Goal: Use online tool/utility: Utilize a website feature to perform a specific function

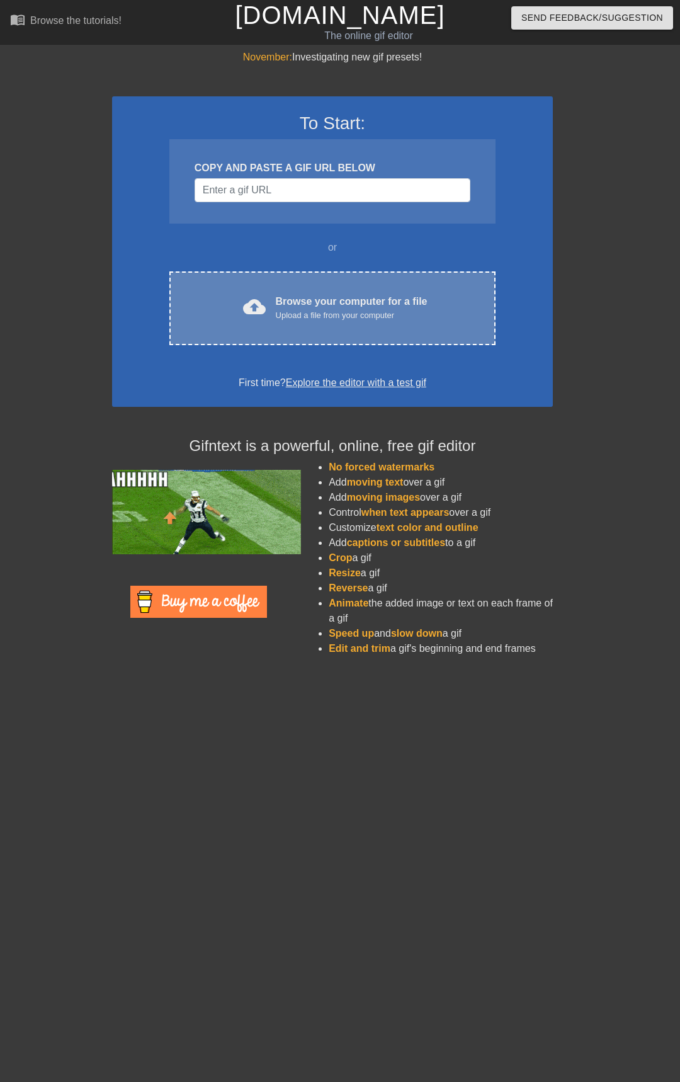
click at [287, 294] on div "Browse your computer for a file Upload a file from your computer" at bounding box center [352, 308] width 152 height 28
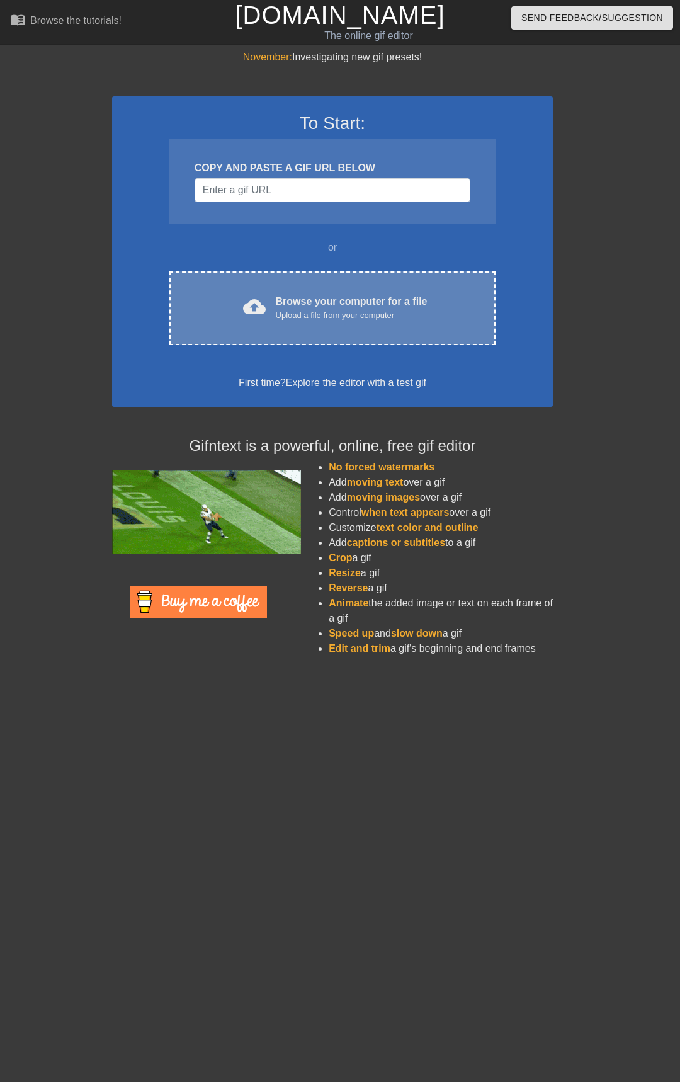
click at [260, 277] on div "cloud_upload Browse your computer for a file Upload a file from your computer C…" at bounding box center [332, 308] width 326 height 74
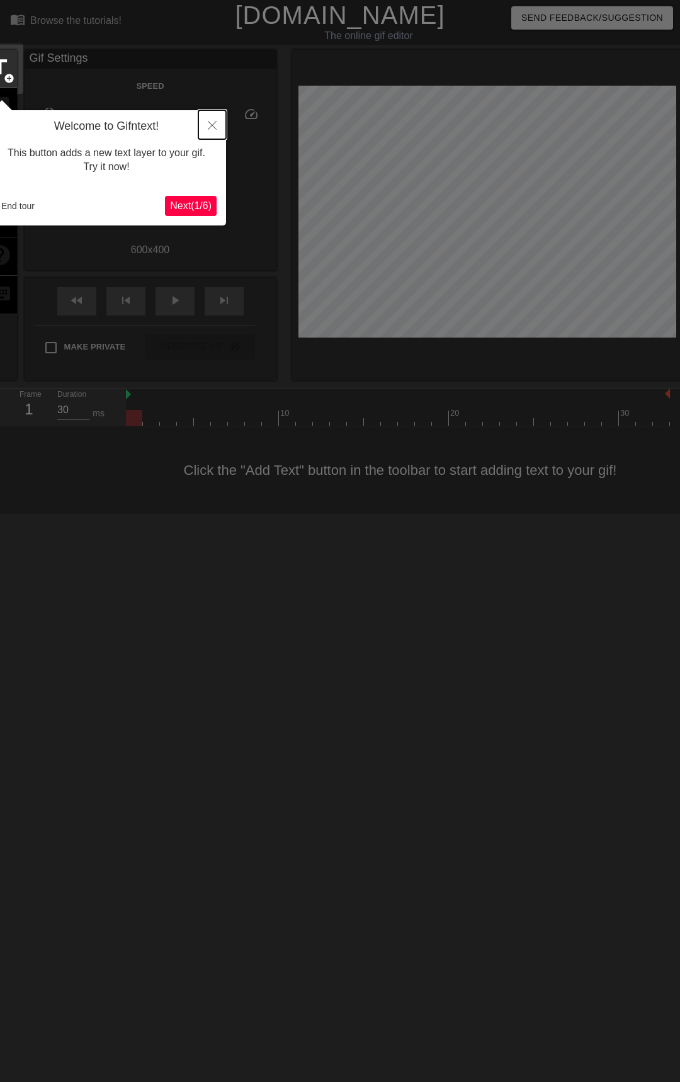
click at [212, 129] on icon "Close" at bounding box center [212, 125] width 9 height 9
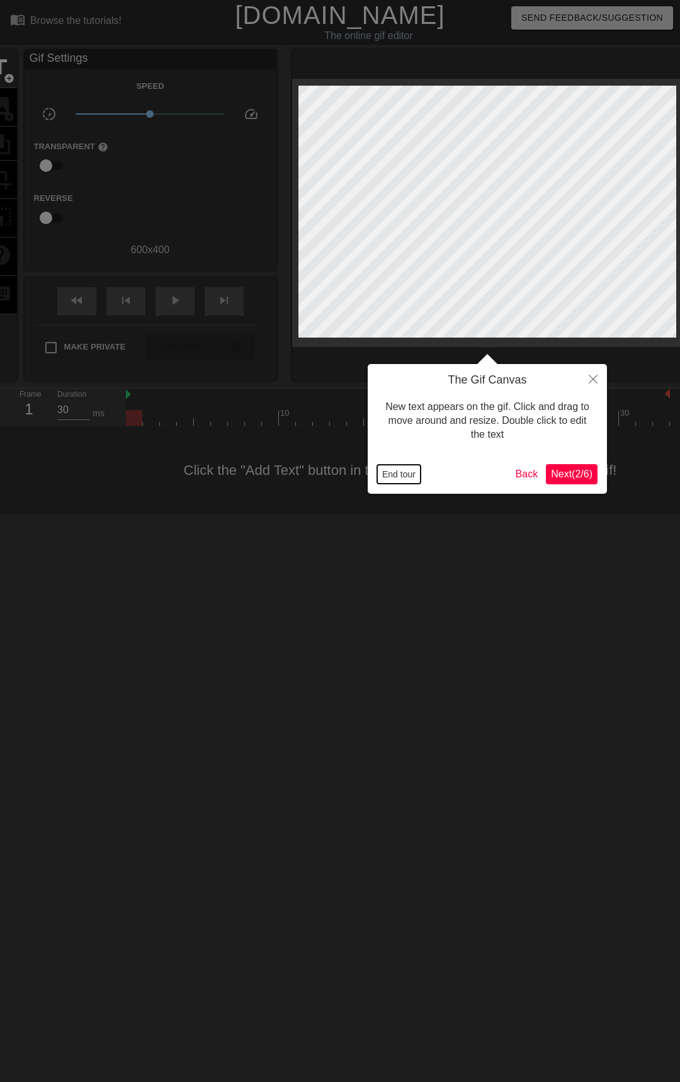
click at [400, 472] on button "End tour" at bounding box center [398, 474] width 43 height 19
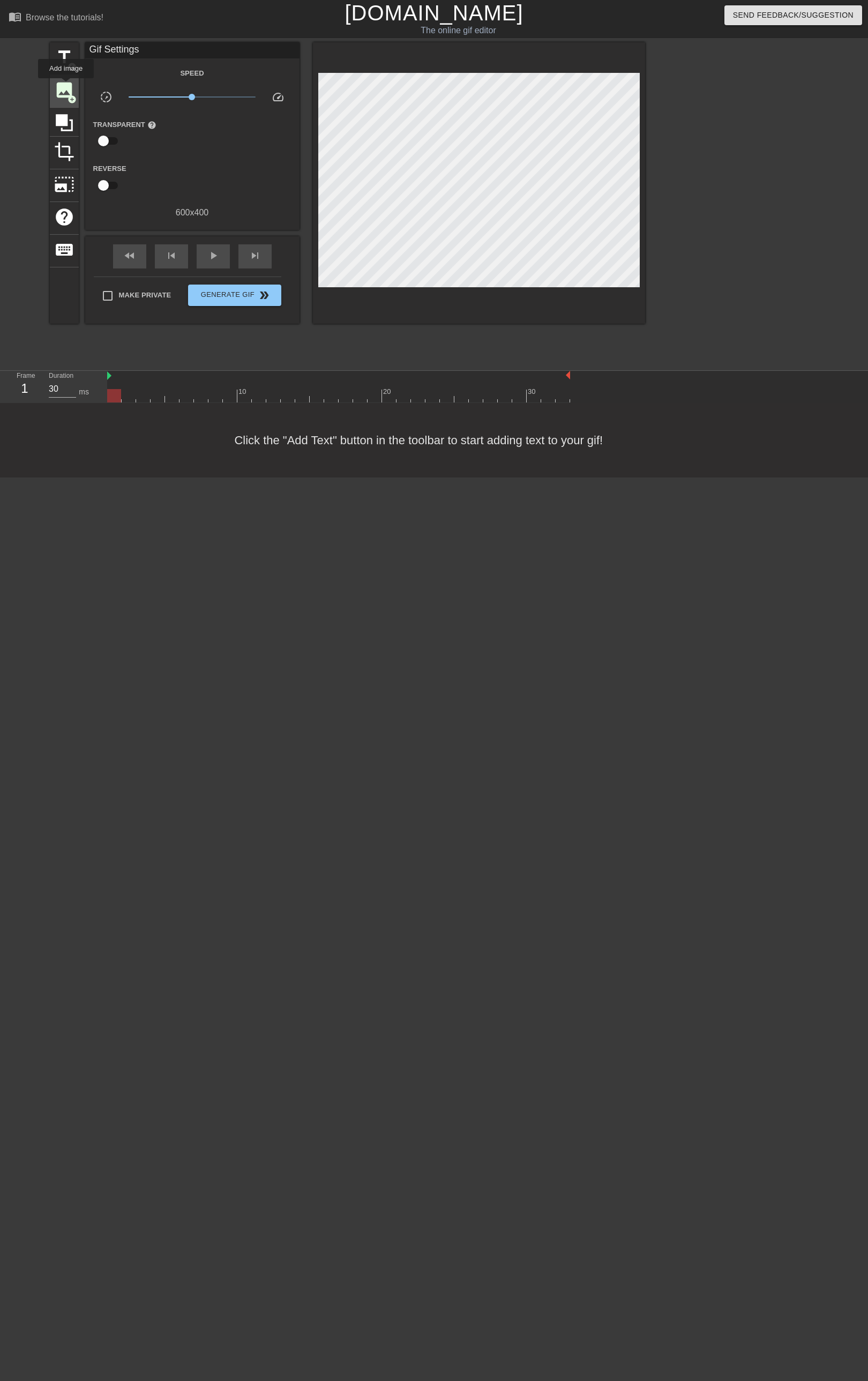
click at [65, 87] on span "image" at bounding box center [65, 90] width 20 height 20
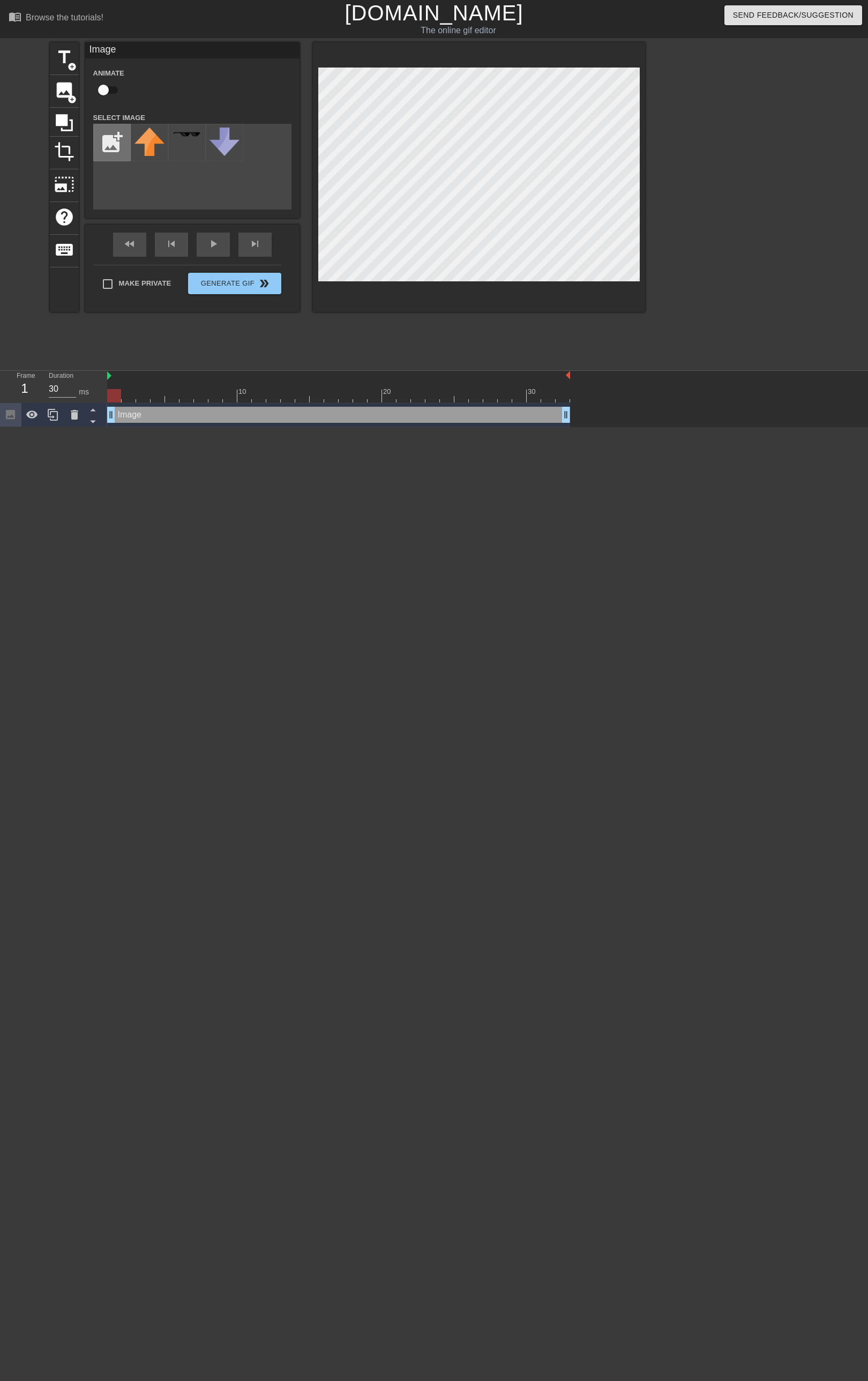
click at [112, 145] on input "file" at bounding box center [111, 142] width 37 height 37
type input "C:\fakepath\Untitled150_20250913152056.webp"
click at [153, 151] on img at bounding box center [149, 145] width 30 height 34
click at [574, 283] on div at bounding box center [479, 177] width 333 height 270
click at [578, 282] on div at bounding box center [479, 177] width 333 height 270
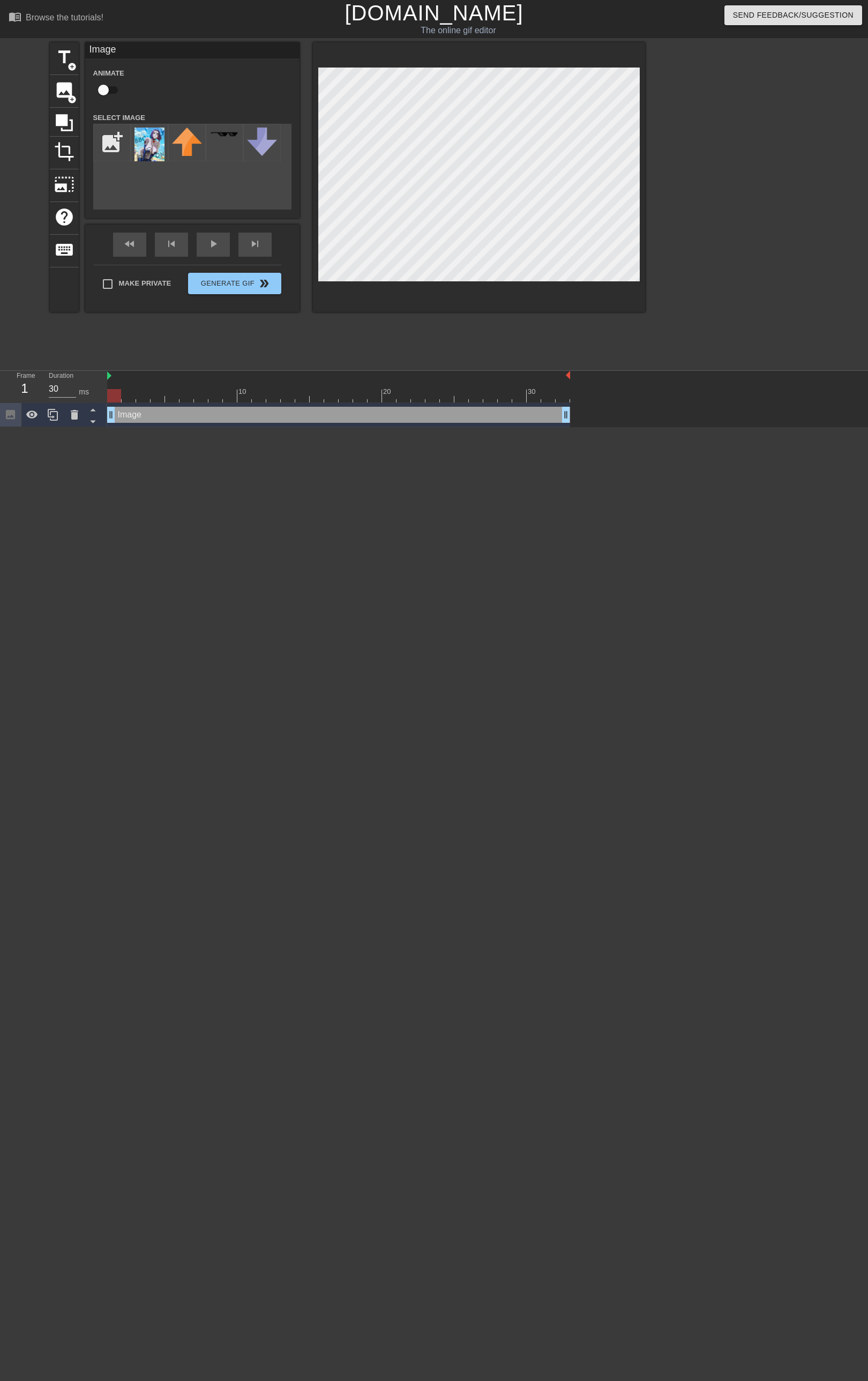
drag, startPoint x: 608, startPoint y: 391, endPoint x: 616, endPoint y: 402, distance: 13.6
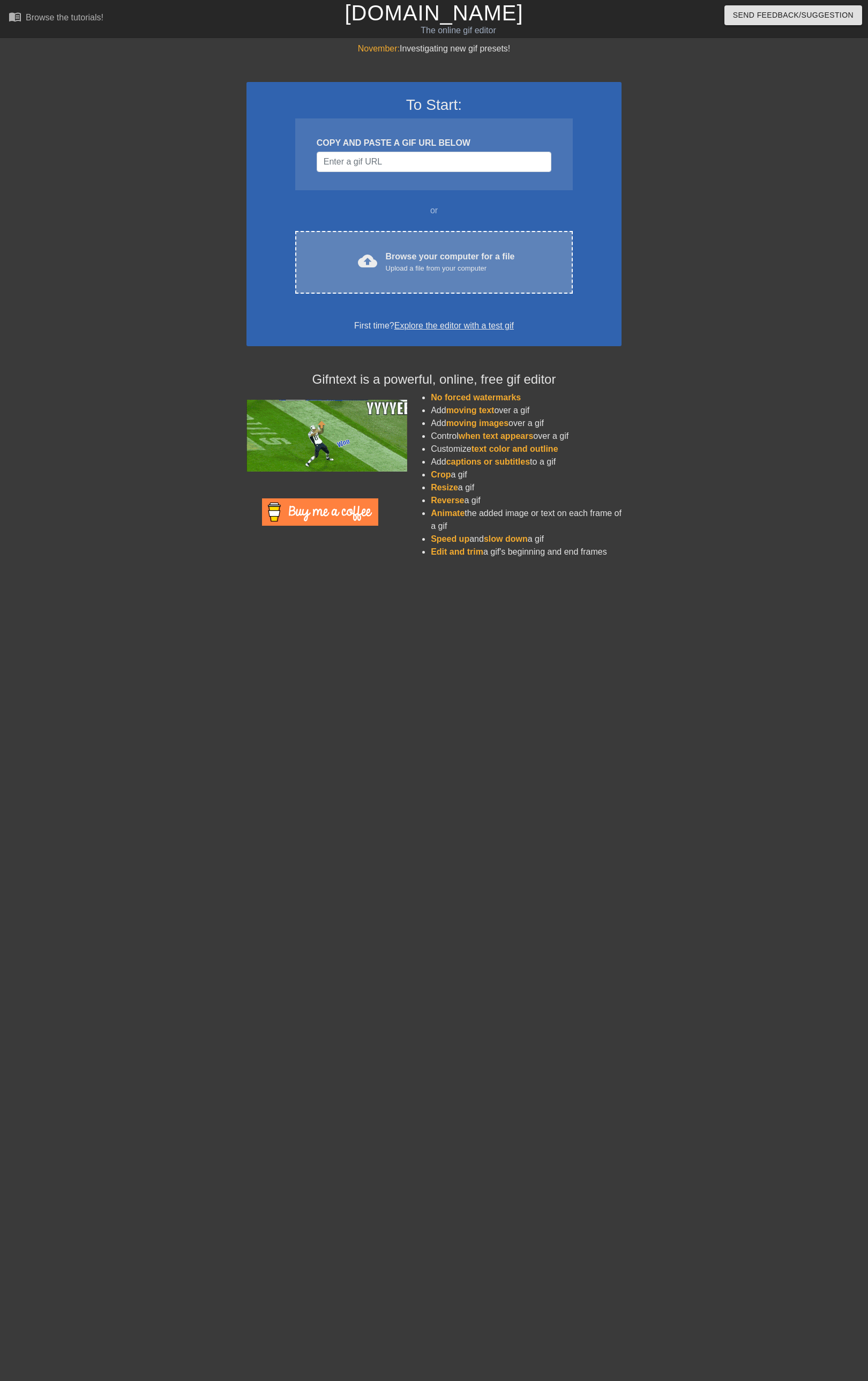
click at [414, 256] on div "Browse your computer for a file Upload a file from your computer" at bounding box center [451, 262] width 129 height 24
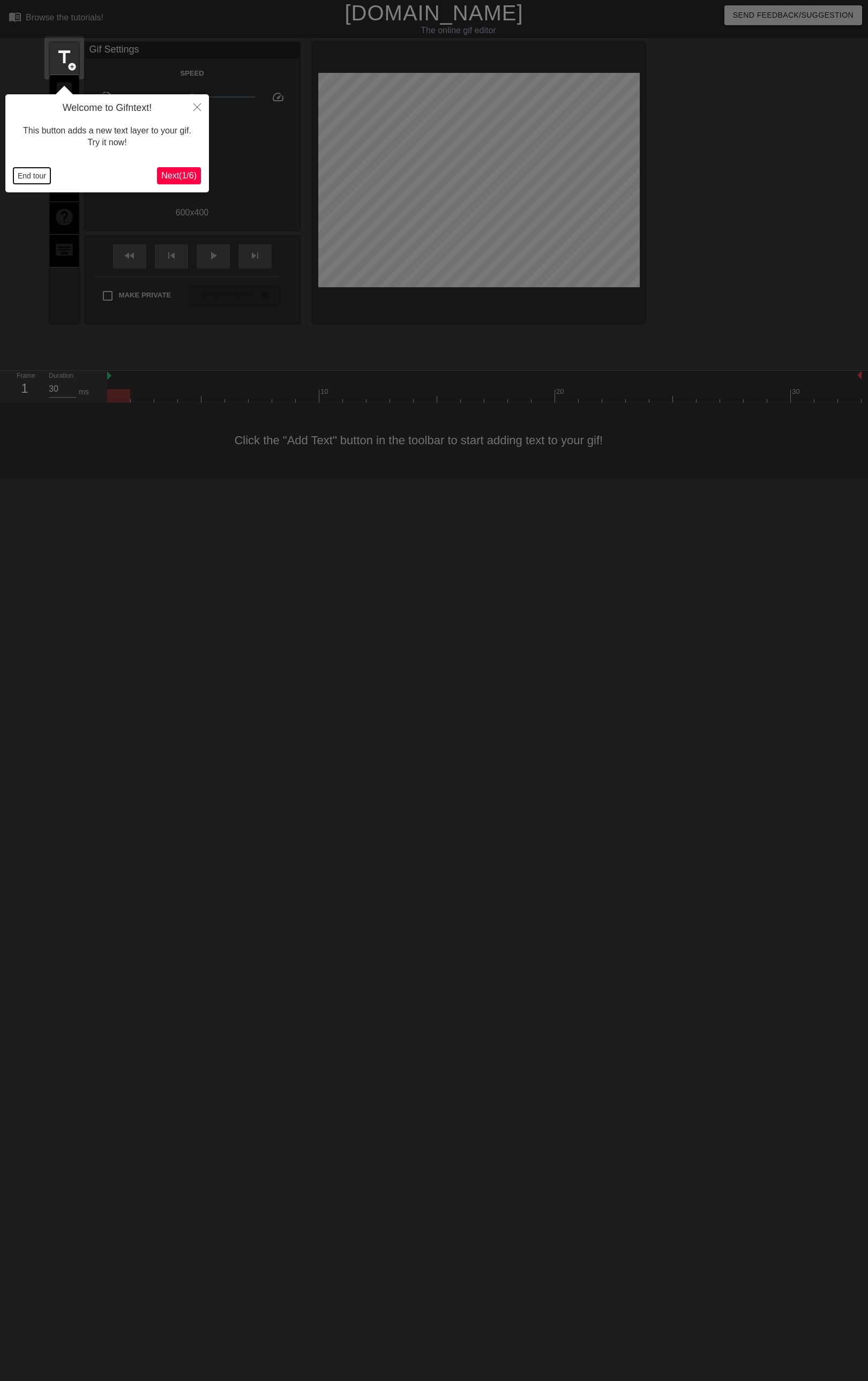
click at [39, 180] on button "End tour" at bounding box center [31, 175] width 37 height 16
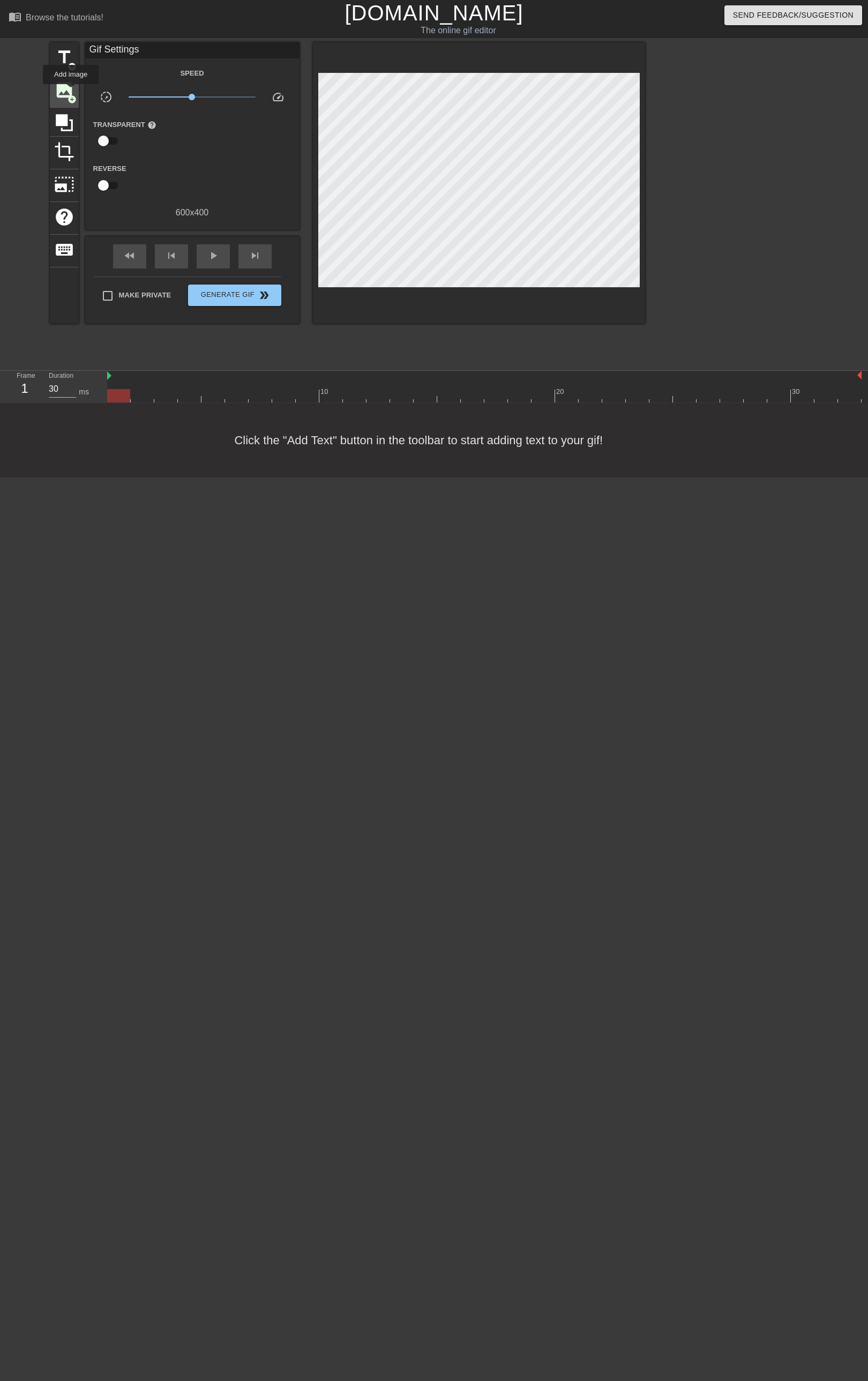
click at [71, 92] on span "image" at bounding box center [65, 90] width 20 height 20
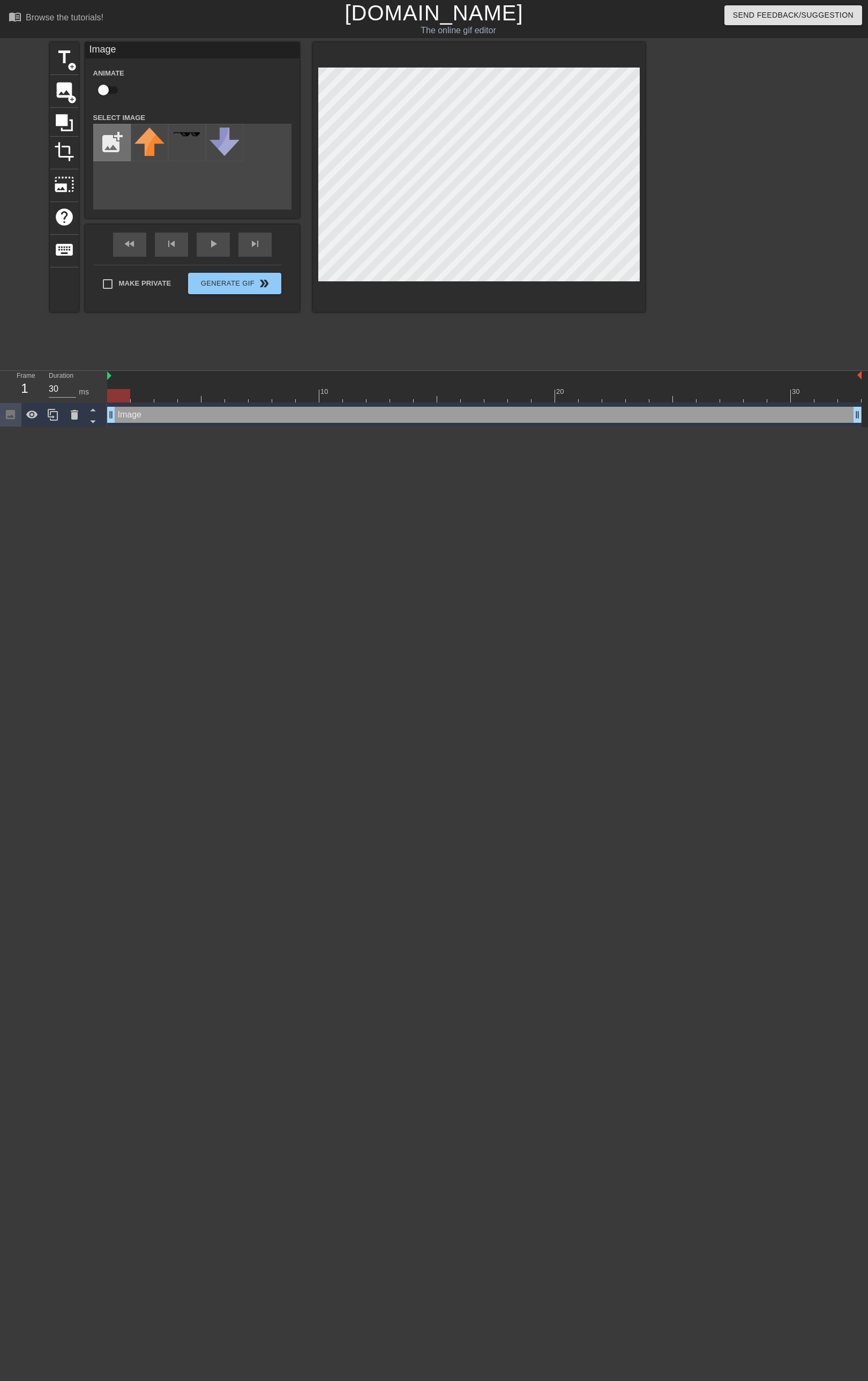
click at [108, 130] on input "file" at bounding box center [111, 142] width 37 height 37
type input "C:\fakepath\Untitled150_20250913152927.webp"
click at [153, 140] on img at bounding box center [149, 145] width 30 height 34
click at [63, 143] on span "crop" at bounding box center [65, 151] width 20 height 20
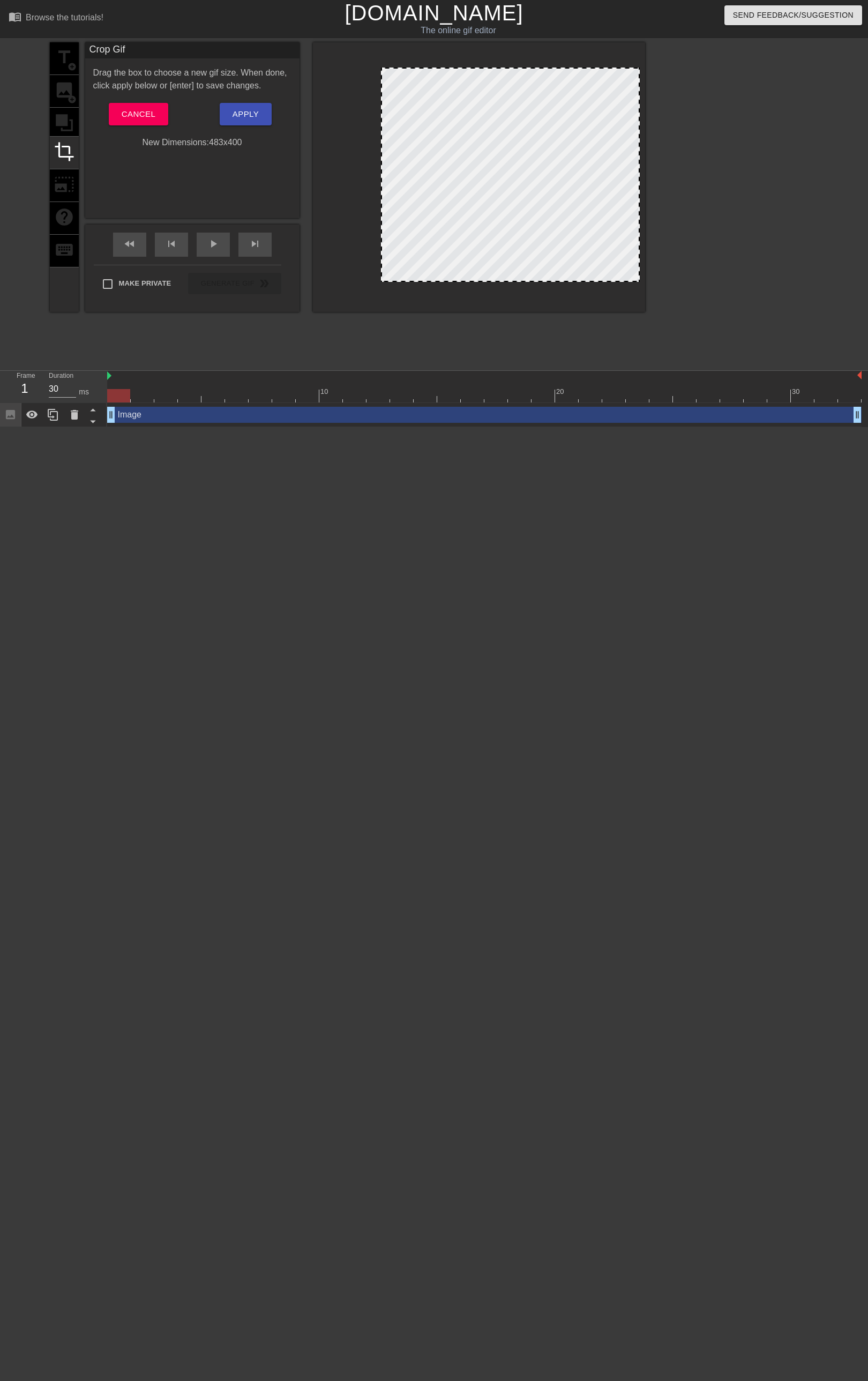
drag, startPoint x: 319, startPoint y: 172, endPoint x: 381, endPoint y: 185, distance: 63.3
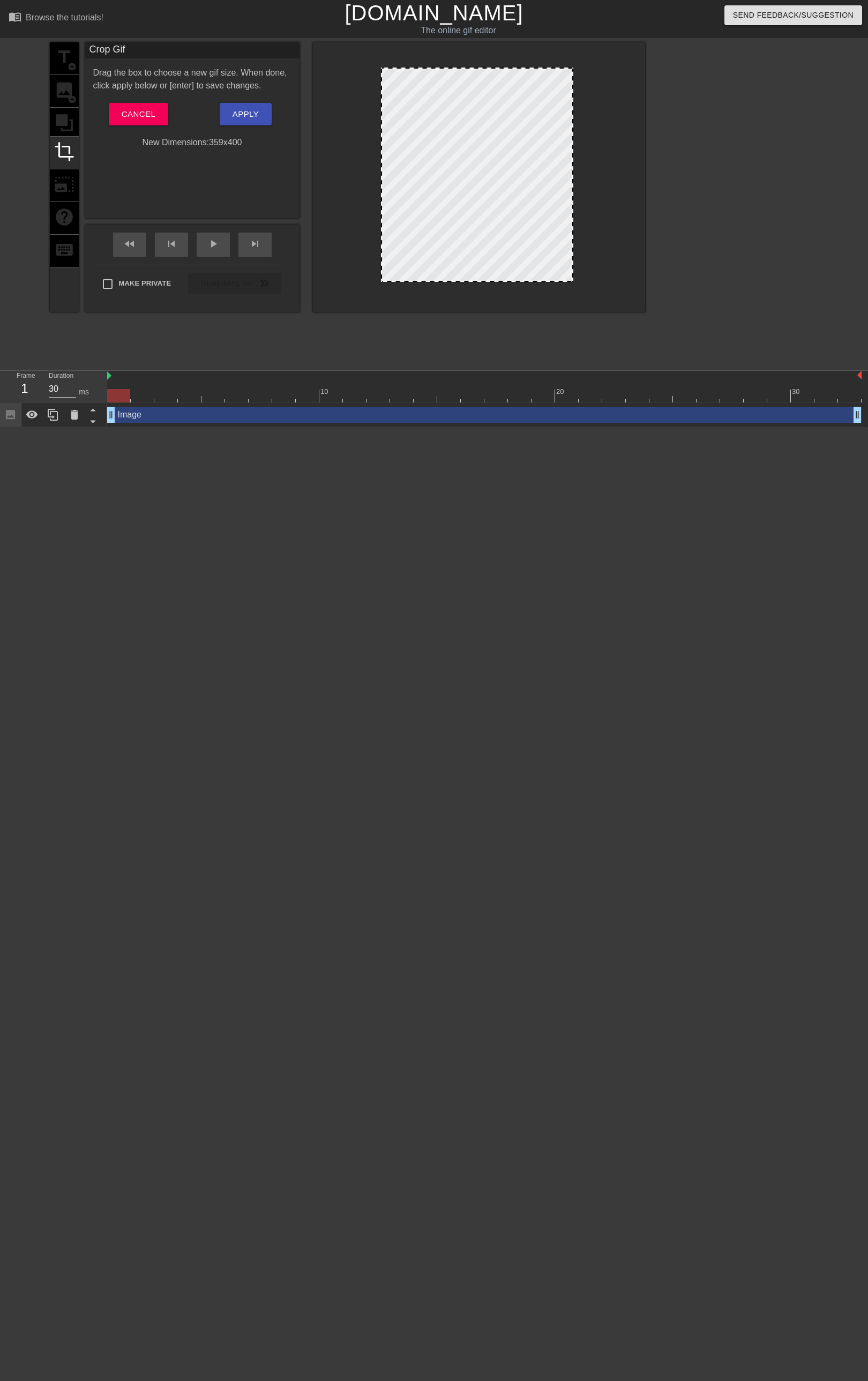
drag, startPoint x: 639, startPoint y: 182, endPoint x: 573, endPoint y: 174, distance: 66.5
click at [573, 174] on div at bounding box center [573, 174] width 5 height 212
click at [236, 118] on span "Apply" at bounding box center [245, 114] width 26 height 14
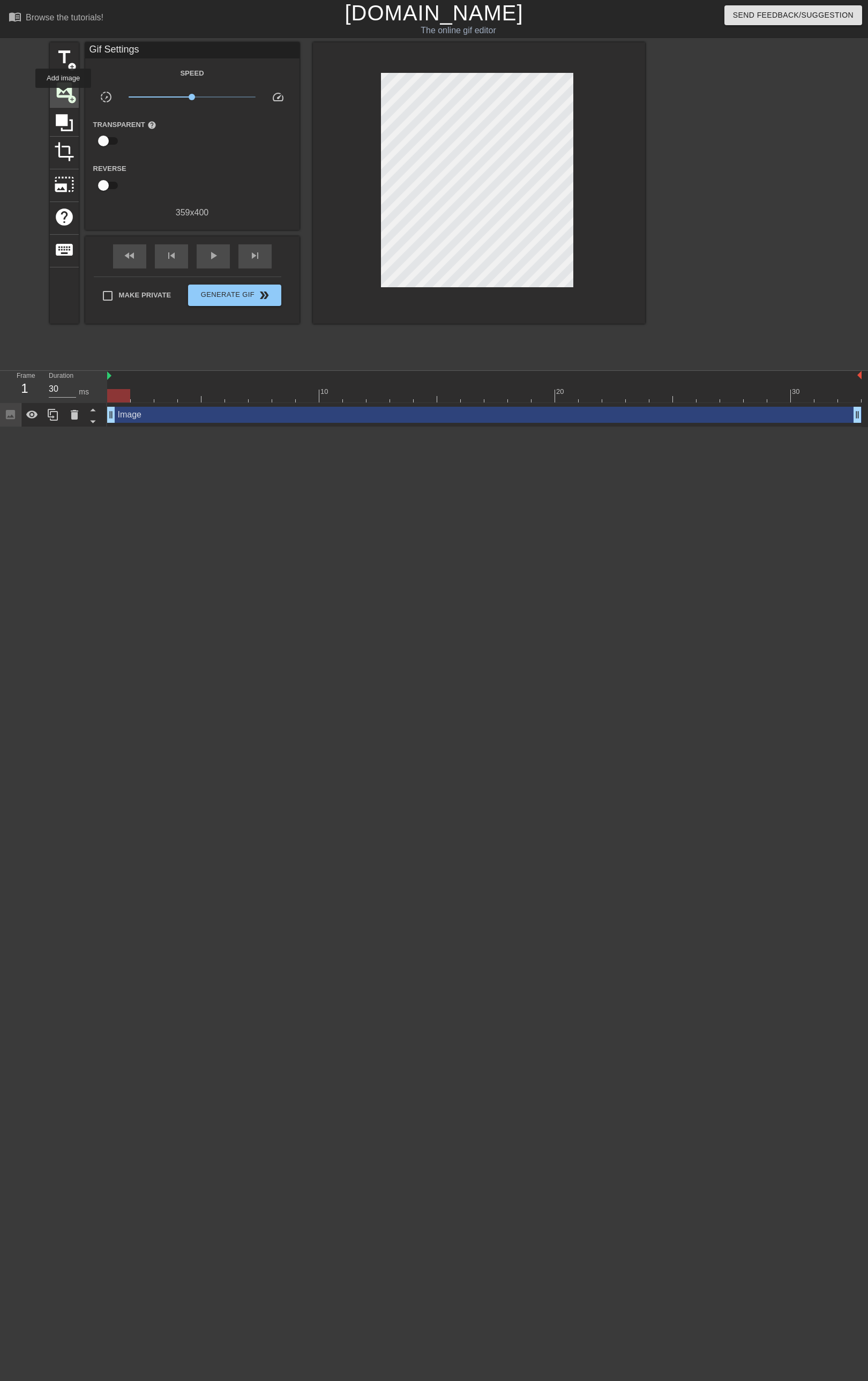
click at [63, 95] on span "image" at bounding box center [65, 90] width 20 height 20
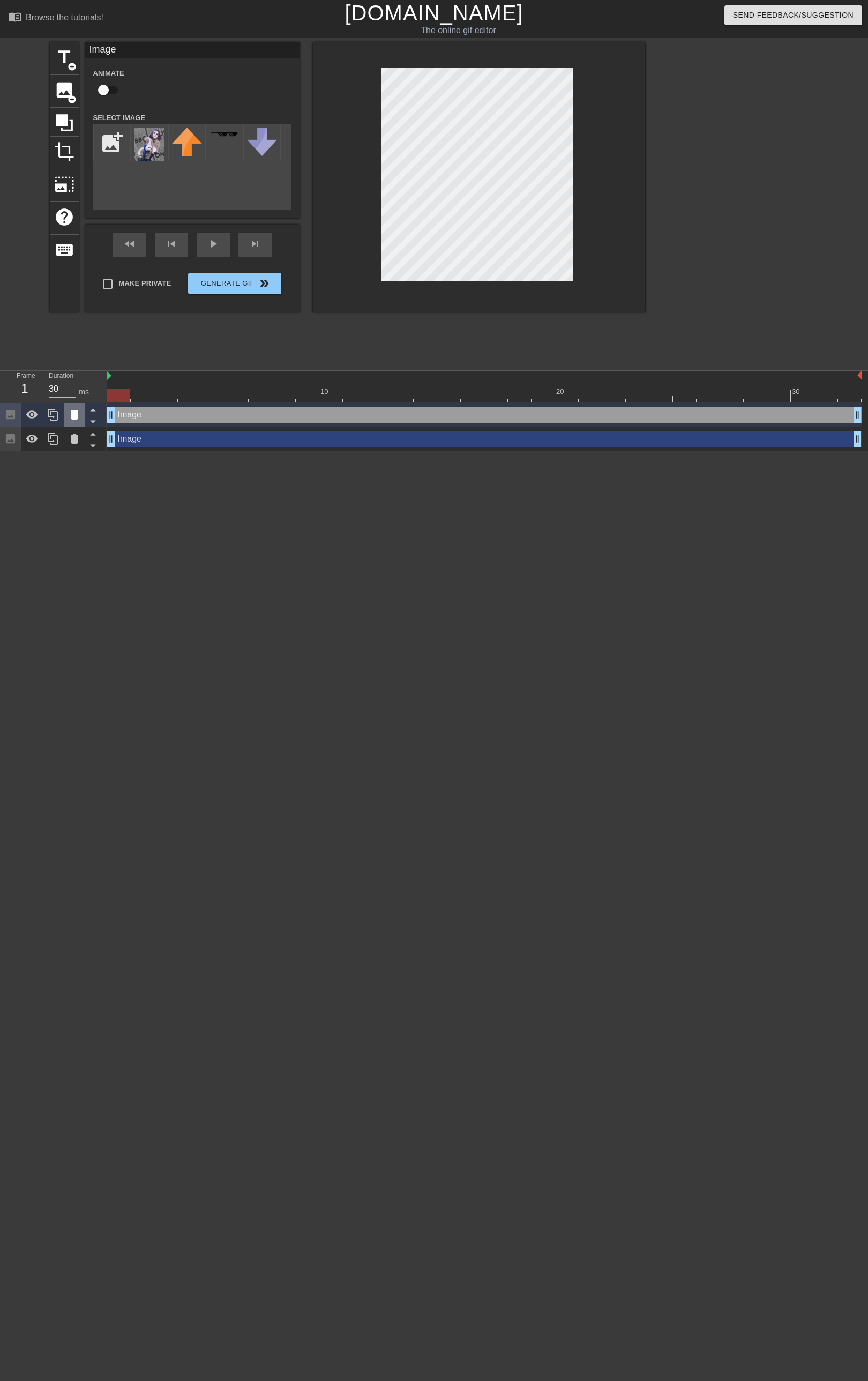
click at [79, 419] on icon at bounding box center [74, 414] width 13 height 13
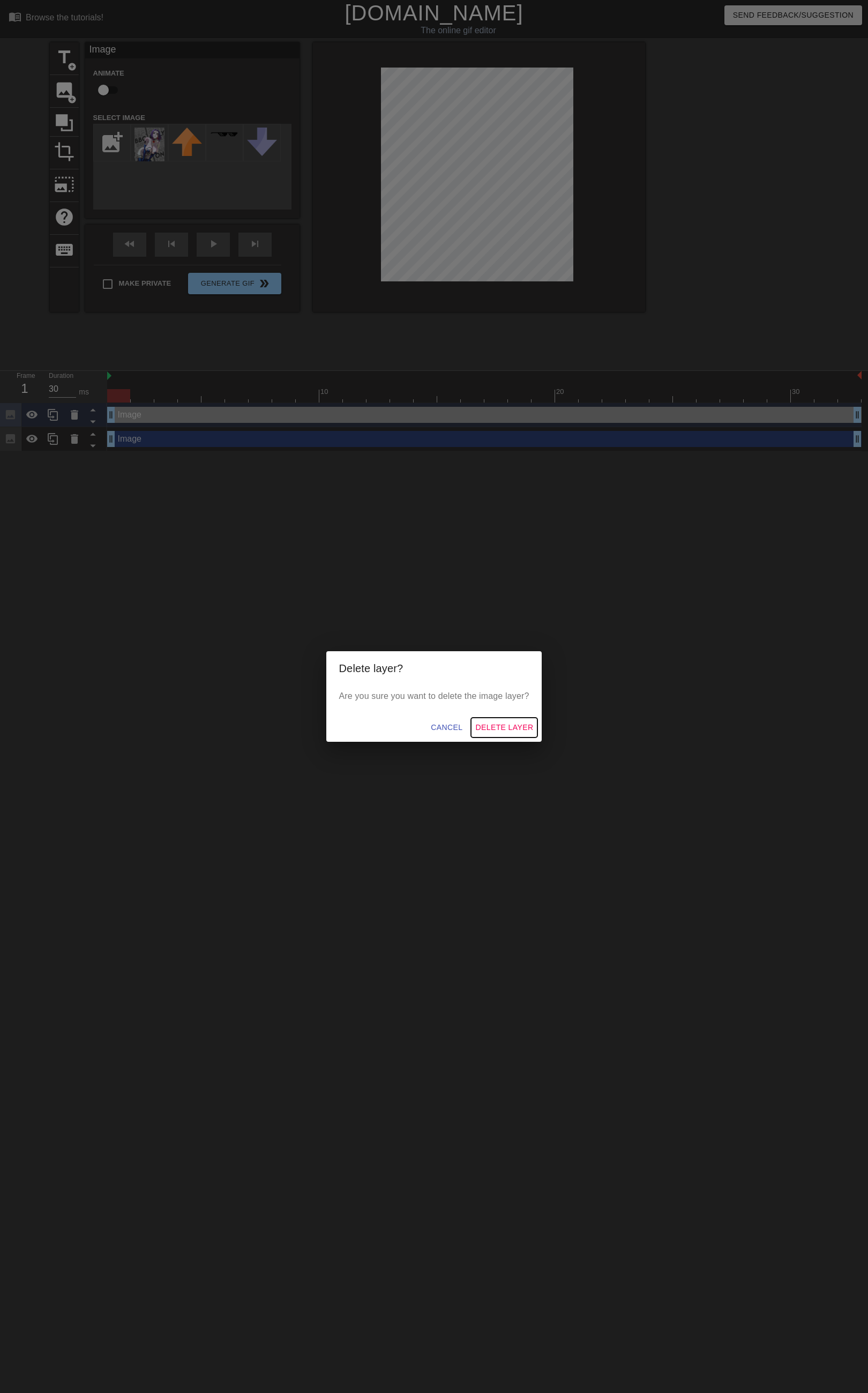
click at [502, 731] on span "Delete Layer" at bounding box center [505, 728] width 58 height 14
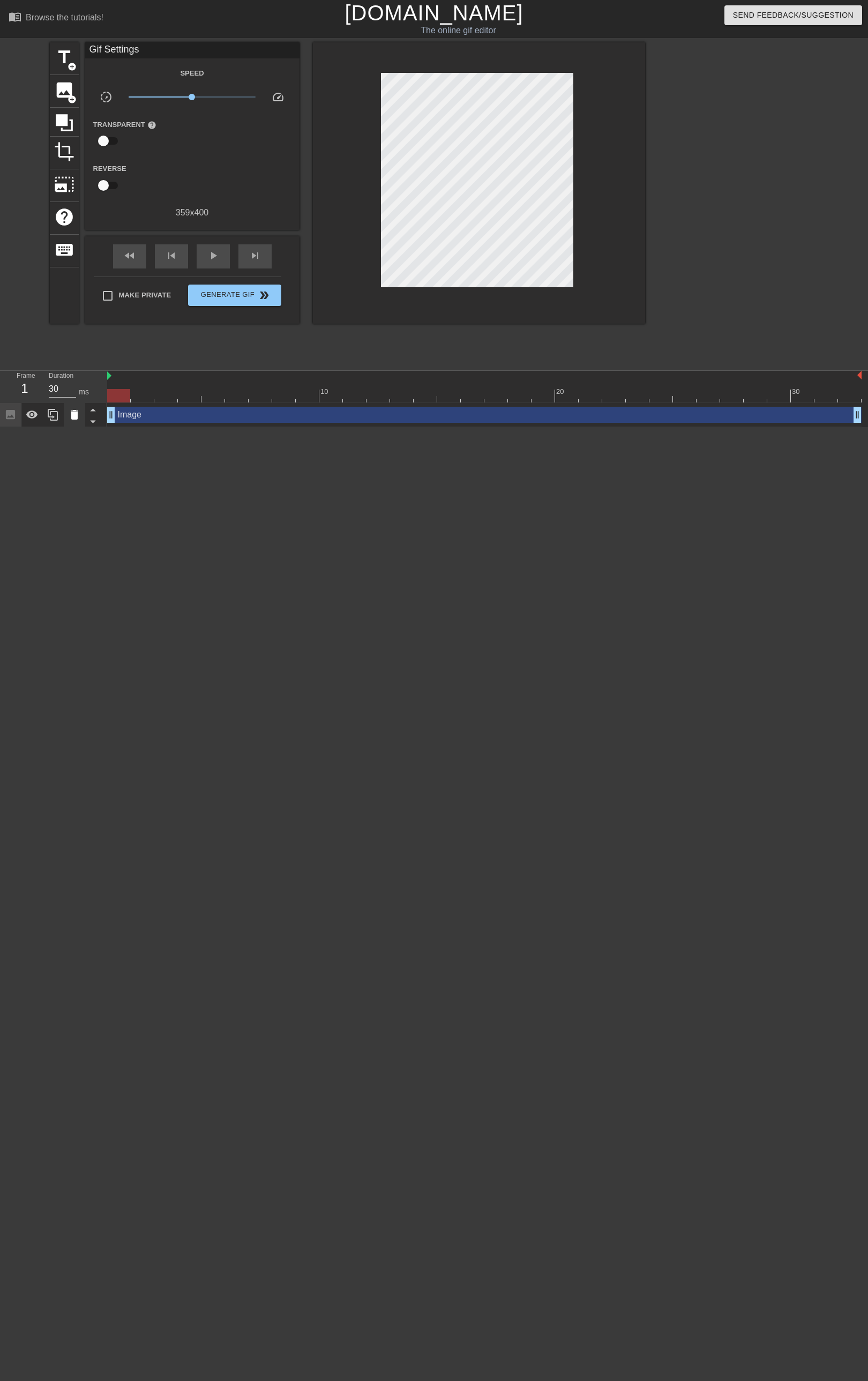
click at [77, 416] on icon at bounding box center [74, 414] width 8 height 9
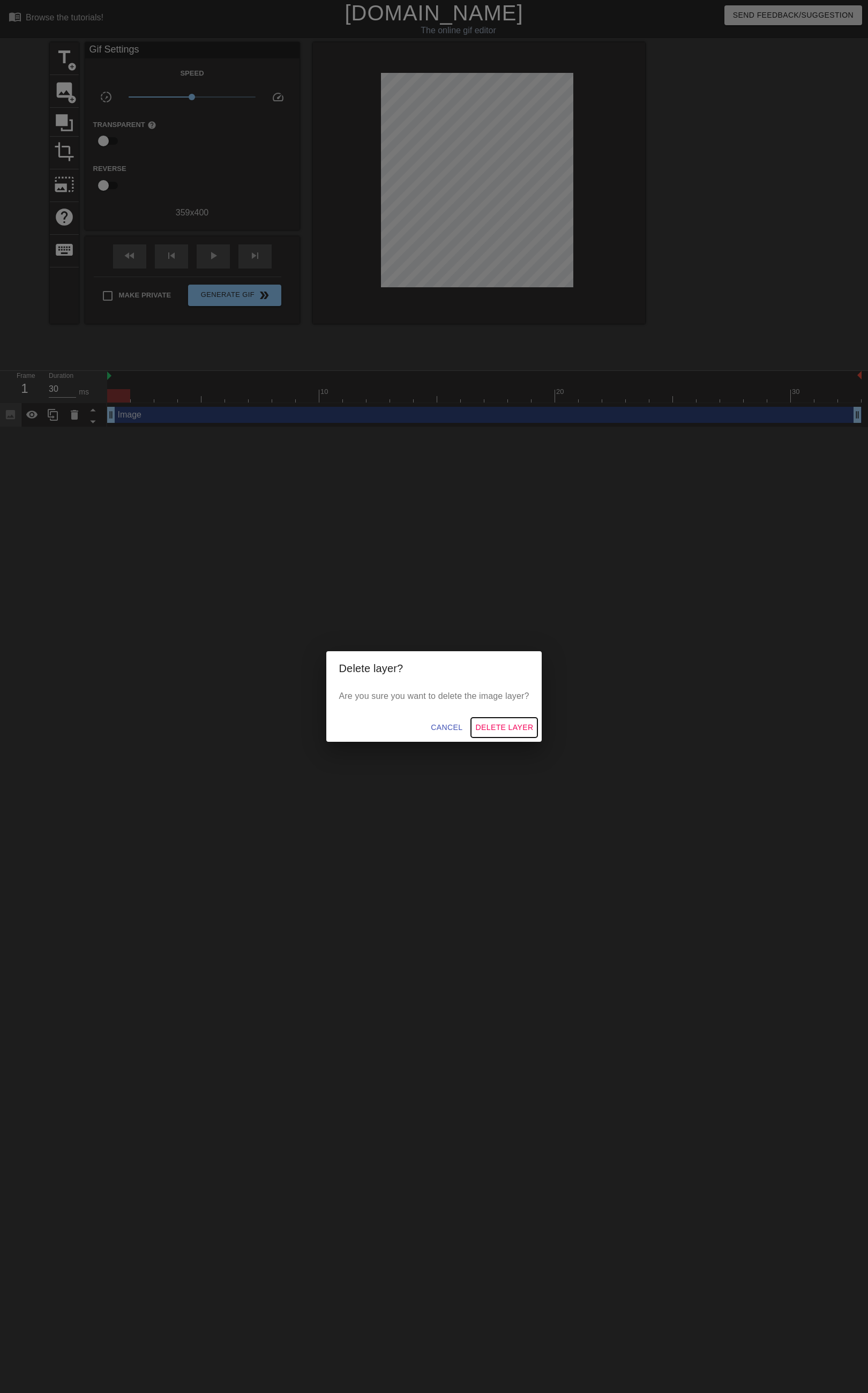
click at [488, 730] on span "Delete Layer" at bounding box center [505, 728] width 58 height 14
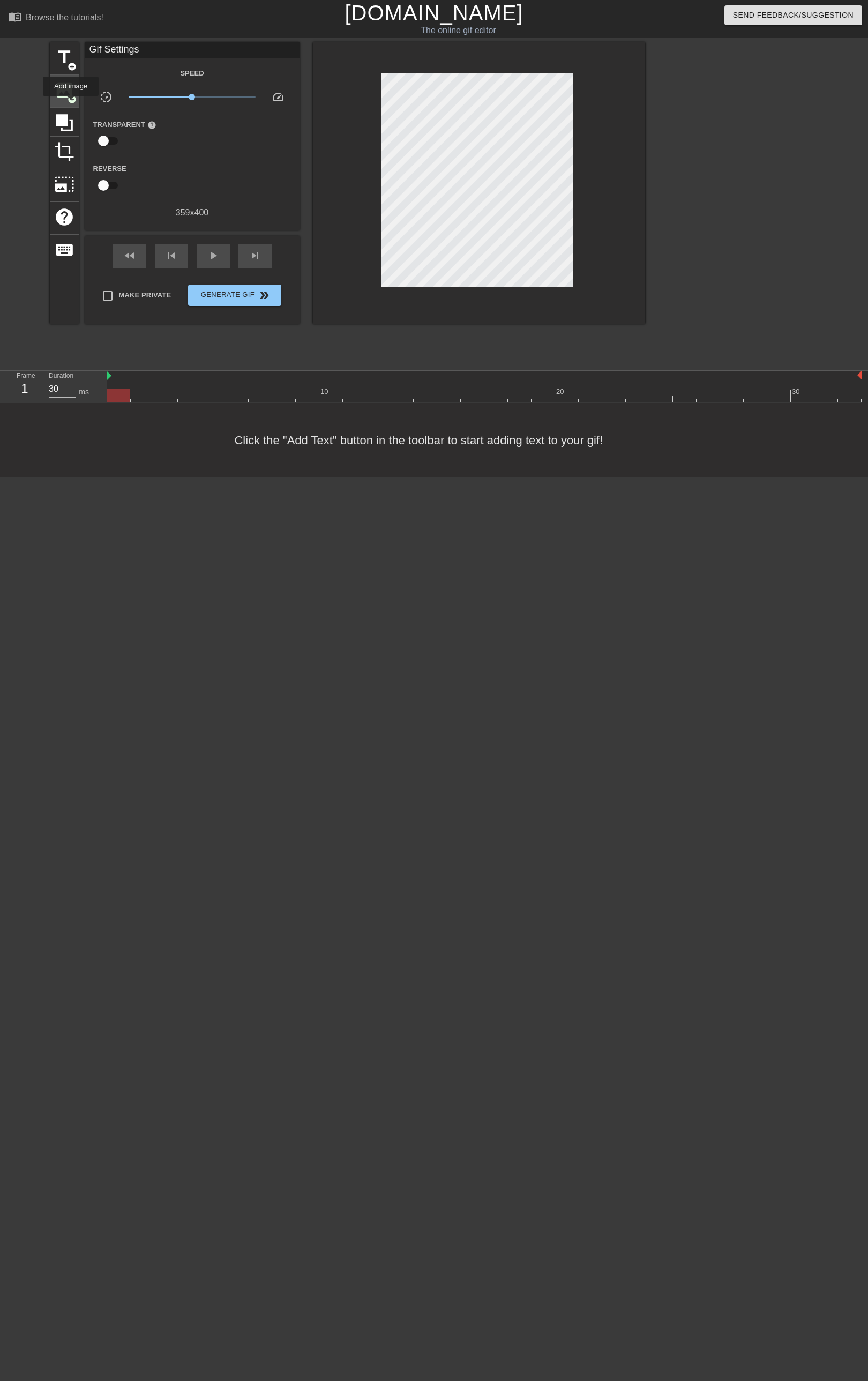
click at [71, 104] on div "image add_circle" at bounding box center [65, 91] width 29 height 32
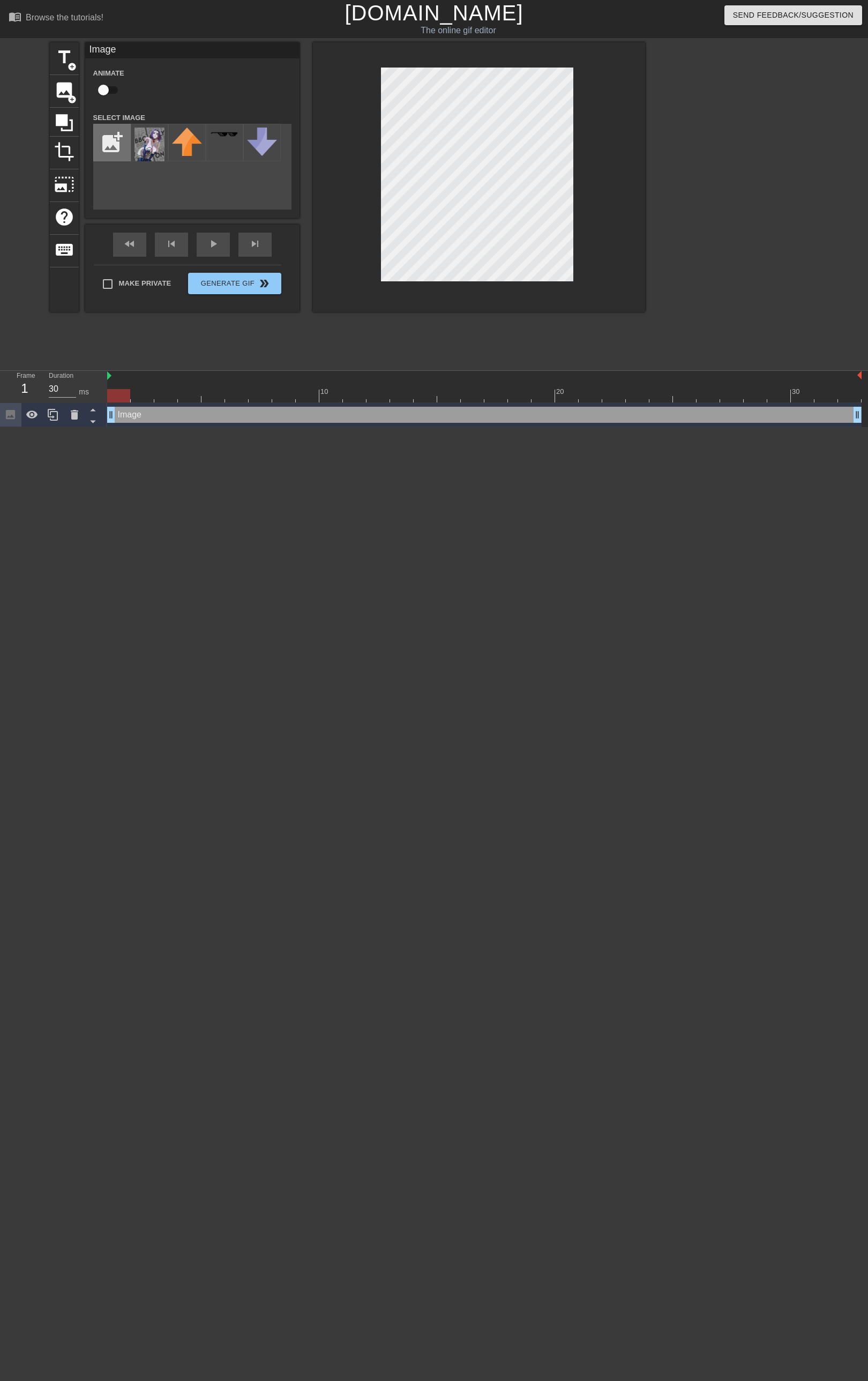
click at [117, 150] on input "file" at bounding box center [111, 142] width 37 height 37
type input "C:\fakepath\Untitled150_20250913153252.webp"
click at [156, 146] on img at bounding box center [149, 145] width 30 height 34
click at [243, 282] on div "Make Private Generate Gif double_arrow" at bounding box center [187, 286] width 187 height 43
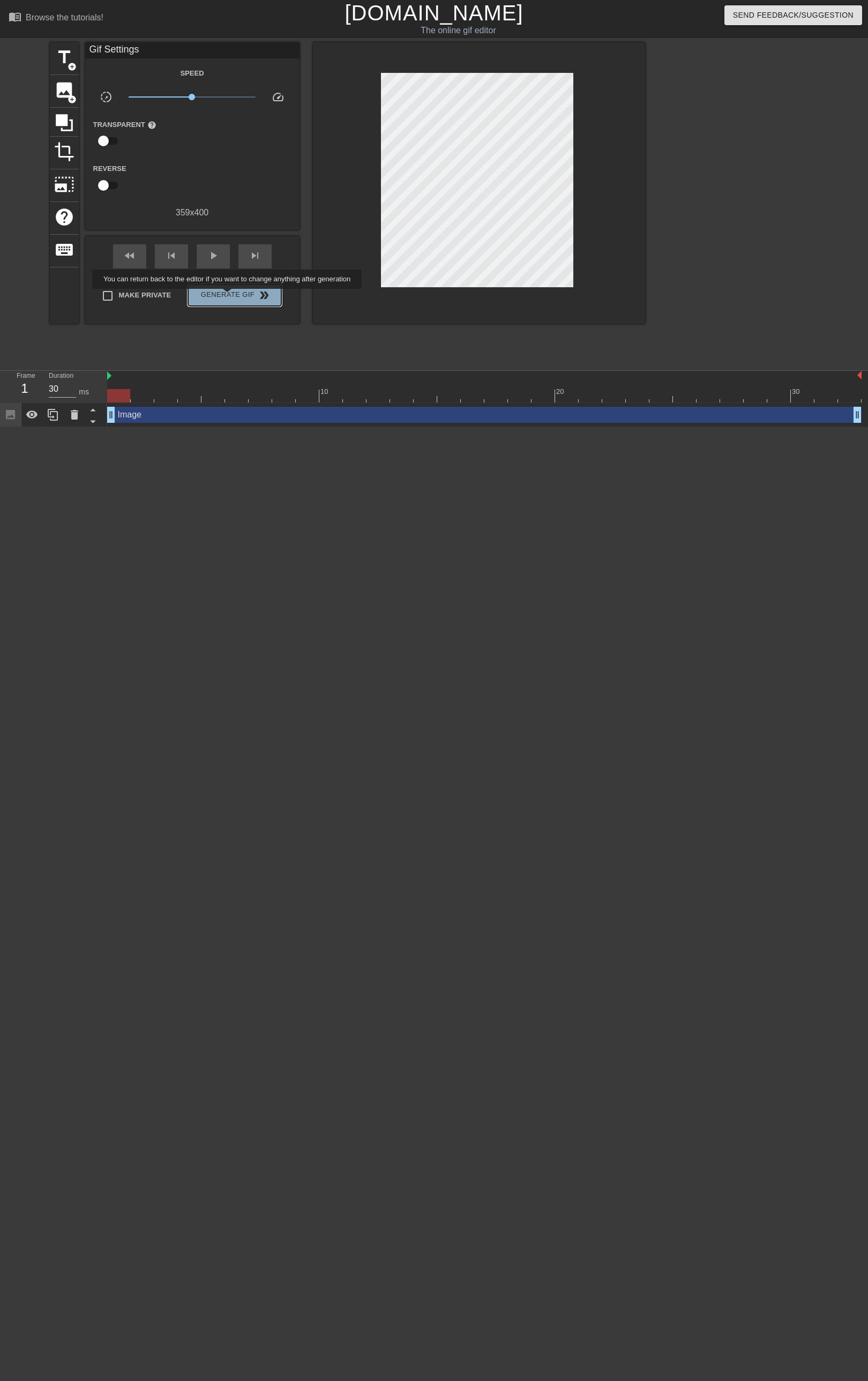
click at [228, 296] on span "Generate Gif double_arrow" at bounding box center [234, 295] width 84 height 13
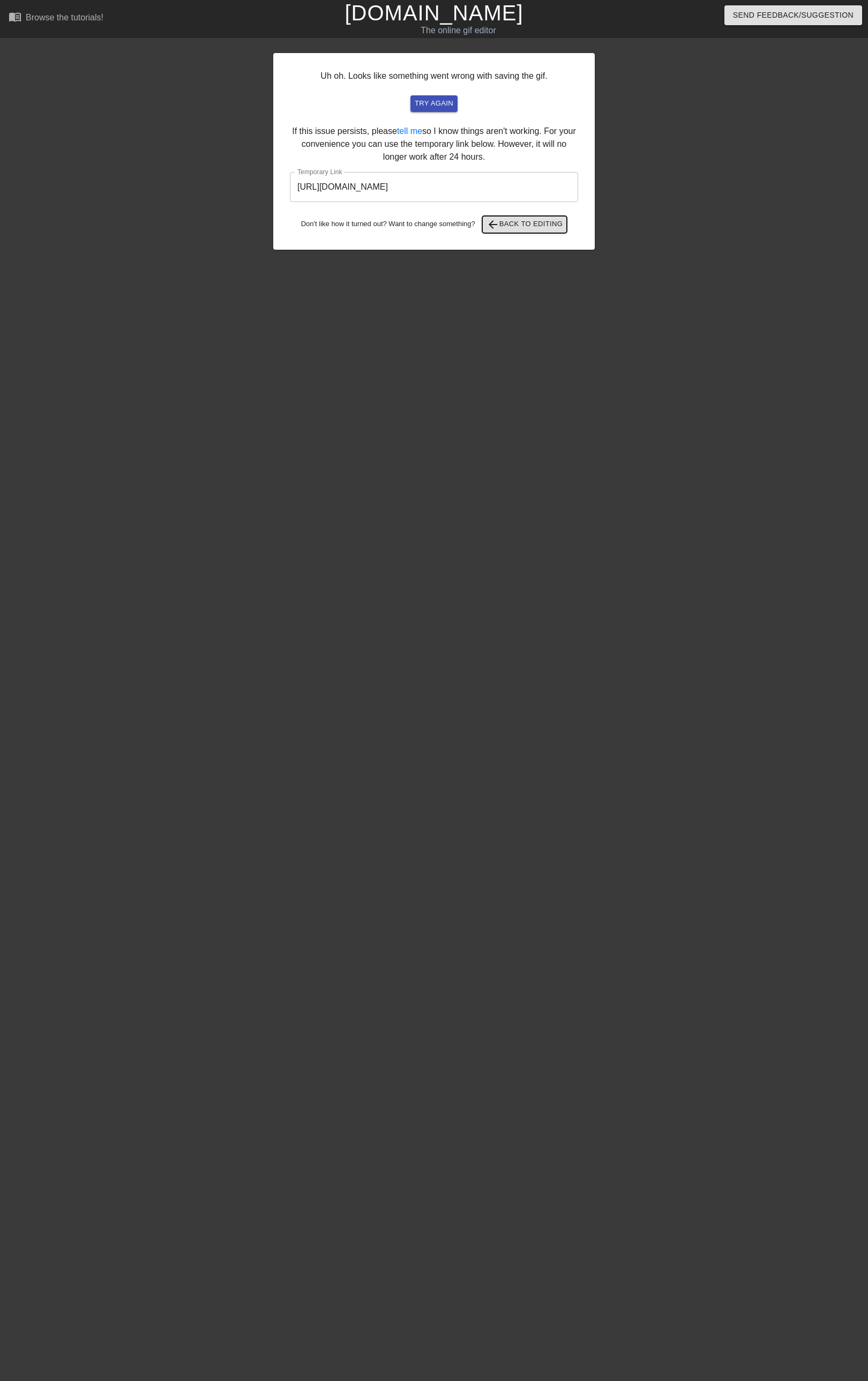
click at [541, 224] on span "arrow_back Back to Editing" at bounding box center [525, 224] width 77 height 13
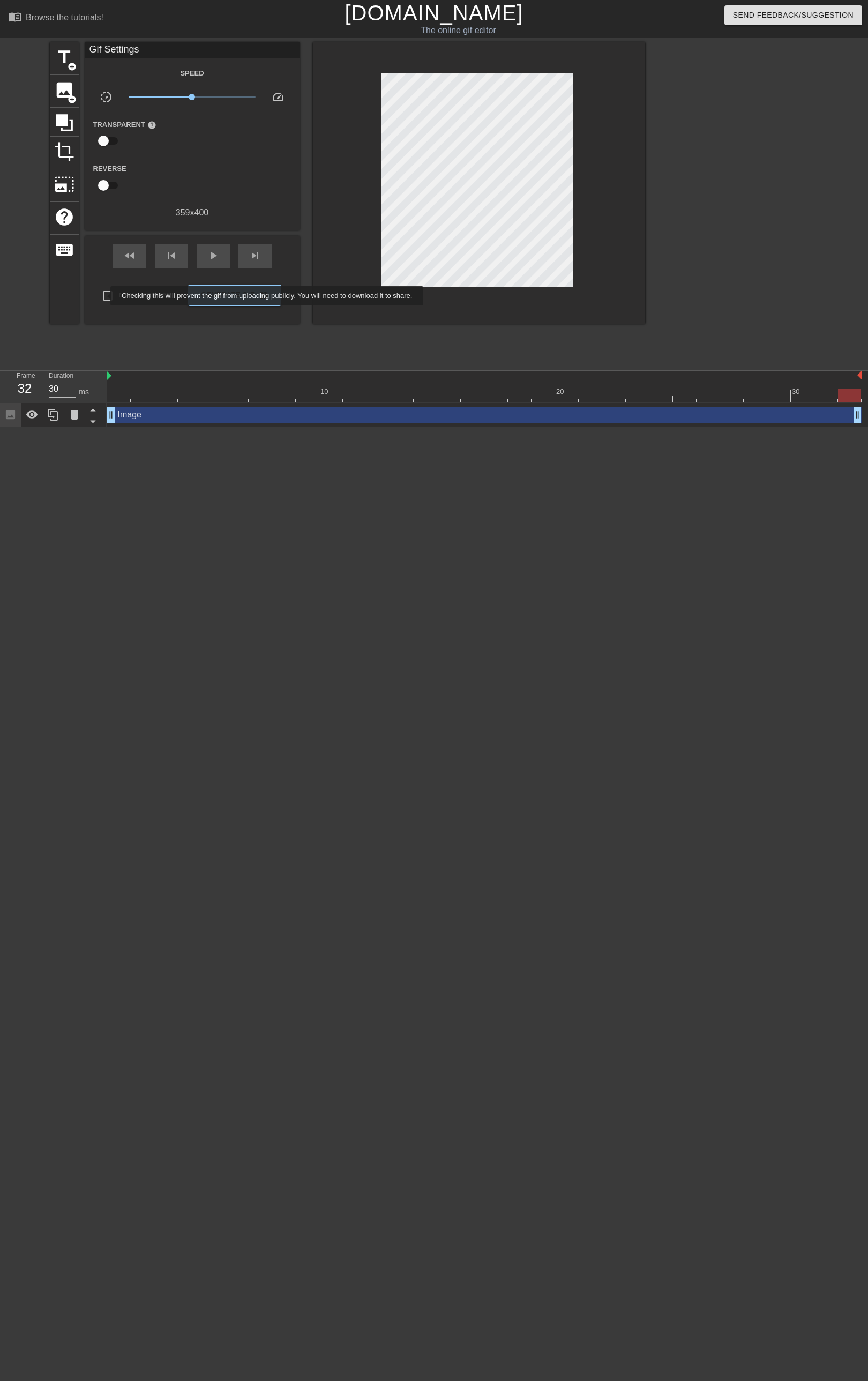
click at [104, 296] on input "Make Private" at bounding box center [107, 295] width 22 height 22
checkbox input "true"
click at [243, 299] on span "Generate Gif double_arrow" at bounding box center [234, 295] width 84 height 13
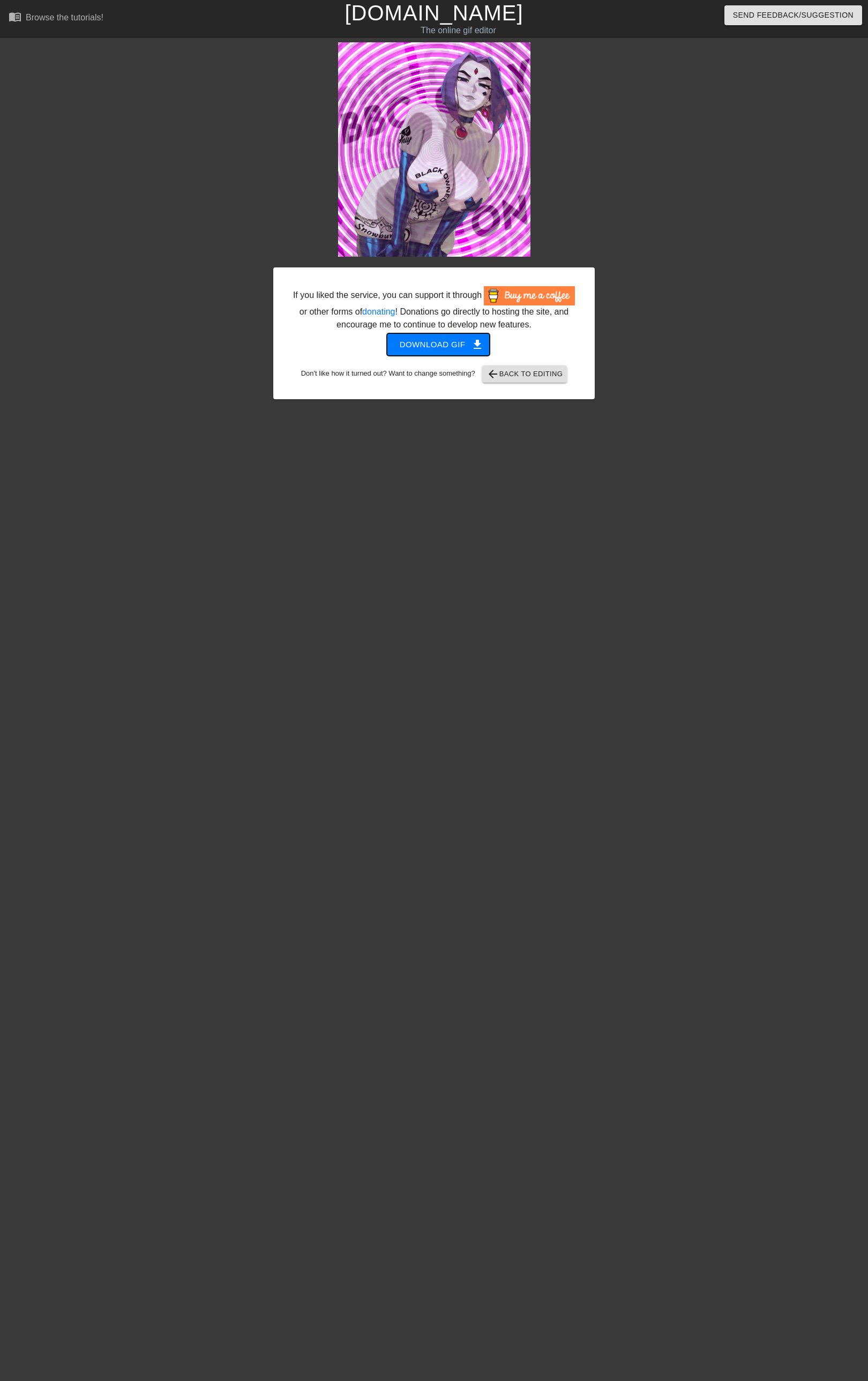
click at [452, 345] on span "Download gif get_app" at bounding box center [438, 345] width 77 height 14
